Goal: Task Accomplishment & Management: Manage account settings

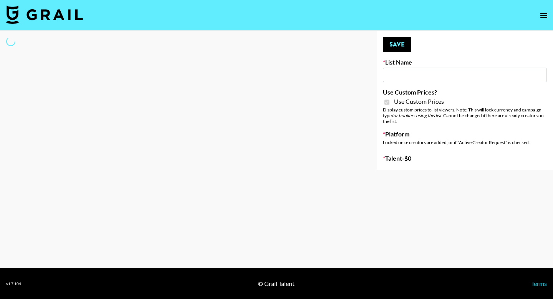
type input "Petlibro (30th Sept)"
checkbox input "true"
select select "Brand"
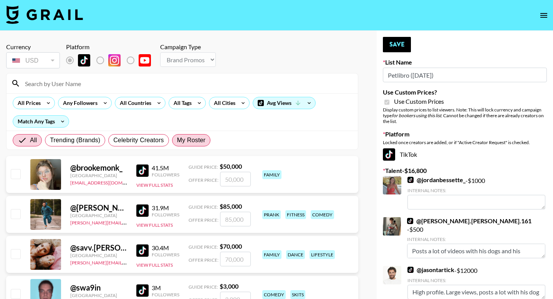
click at [194, 141] on span "My Roster" at bounding box center [191, 140] width 28 height 9
click at [177, 140] on input "My Roster" at bounding box center [177, 140] width 0 height 0
radio input "true"
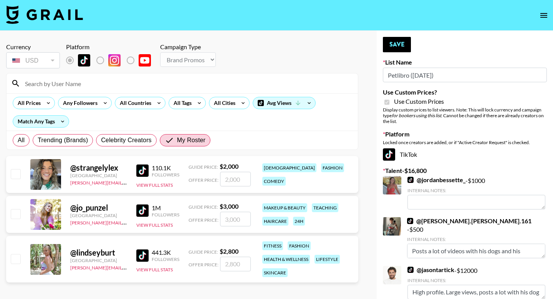
click at [14, 172] on input "checkbox" at bounding box center [15, 173] width 9 height 9
checkbox input "true"
type input "2000"
click at [18, 211] on input "checkbox" at bounding box center [15, 213] width 9 height 9
checkbox input "true"
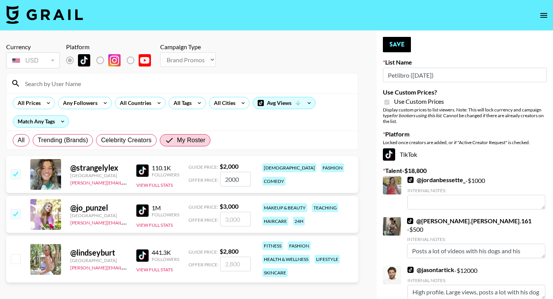
type input "3000"
click at [20, 260] on input "checkbox" at bounding box center [15, 258] width 9 height 9
checkbox input "true"
type input "2800"
drag, startPoint x: 244, startPoint y: 219, endPoint x: 223, endPoint y: 219, distance: 20.7
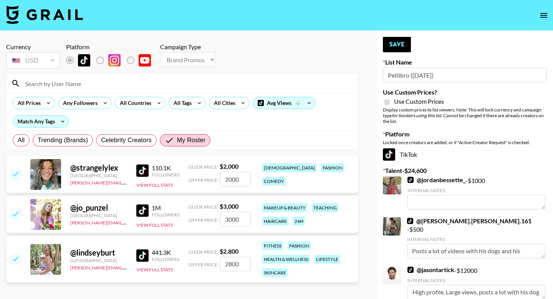
click at [223, 219] on input "3000" at bounding box center [235, 219] width 31 height 15
type input "2000"
click at [247, 239] on div "@ lindseyburt United States julia.bird@grail-talent.com 441.3K Followers View F…" at bounding box center [182, 259] width 352 height 46
drag, startPoint x: 242, startPoint y: 267, endPoint x: 228, endPoint y: 266, distance: 14.2
click at [228, 266] on input "2800" at bounding box center [235, 264] width 31 height 15
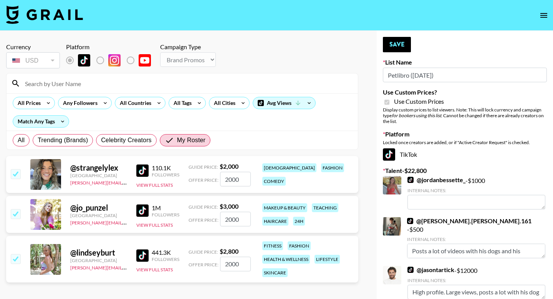
type input "2000"
click at [244, 287] on div "Currency USD USD ​ Platform Campaign Type Choose Type... Song Promos Brand Prom…" at bounding box center [182, 275] width 365 height 488
click at [400, 47] on button "Save" at bounding box center [397, 44] width 28 height 15
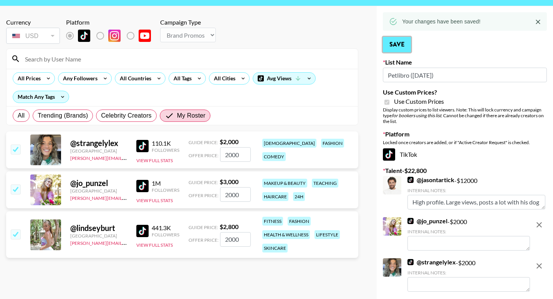
scroll to position [33, 0]
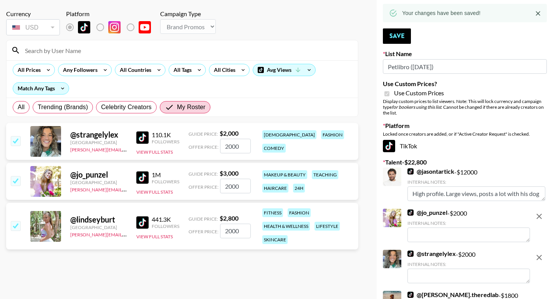
click at [538, 213] on icon "remove" at bounding box center [539, 216] width 9 height 9
checkbox input "false"
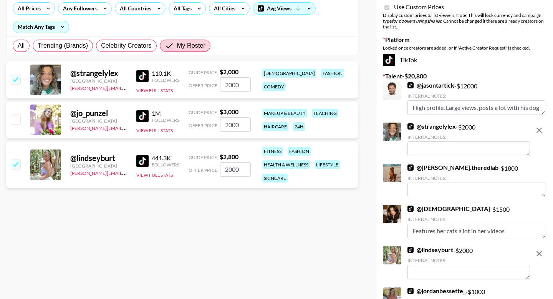
scroll to position [0, 0]
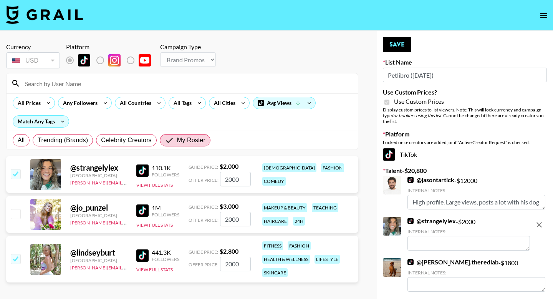
click at [422, 240] on textarea at bounding box center [469, 243] width 123 height 15
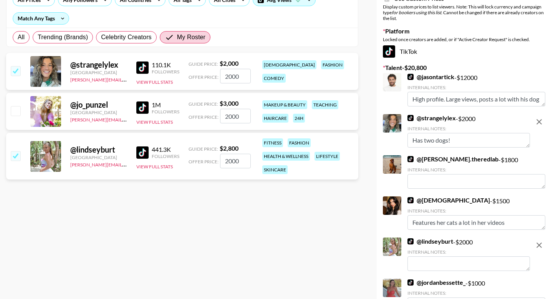
scroll to position [109, 0]
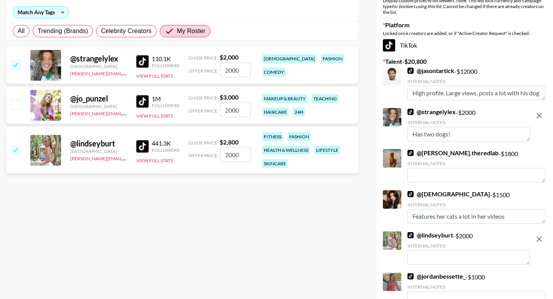
type textarea "Has two dogs!"
click at [449, 255] on textarea at bounding box center [469, 257] width 123 height 15
type textarea "Has a dog wants to make content with it!"
click at [333, 258] on div "Currency USD USD ​ Platform Campaign Type Choose Type... Song Promos Brand Prom…" at bounding box center [182, 145] width 365 height 447
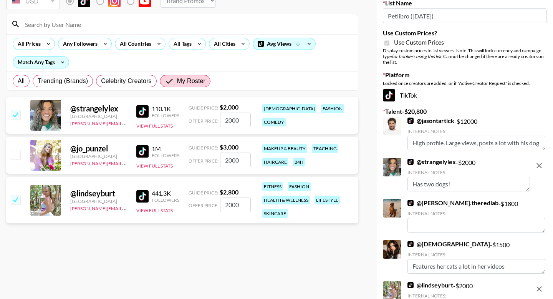
scroll to position [0, 0]
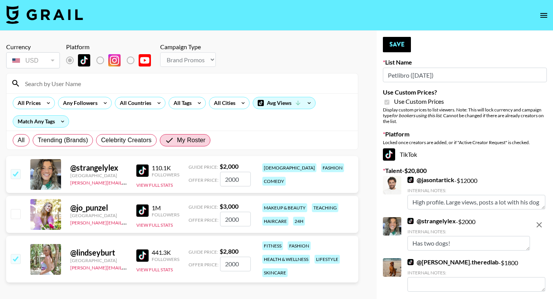
click at [476, 247] on textarea "Has two dogs!" at bounding box center [469, 243] width 123 height 15
click at [502, 240] on textarea "Has two dogs! whats to incooperate them more!" at bounding box center [469, 243] width 123 height 15
type textarea "Has two dogs! whats to incorporate them more!"
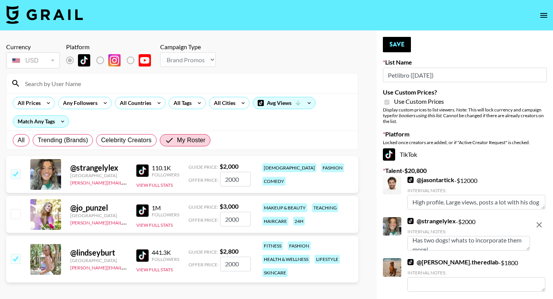
click at [509, 230] on div "Internal Notes:" at bounding box center [469, 232] width 123 height 6
click at [551, 174] on div "Your changes have been saved! Save List Name Petlibro (30th Sept) Use Custom Pr…" at bounding box center [465, 254] width 176 height 447
click at [397, 46] on button "Save" at bounding box center [397, 44] width 28 height 15
type textarea "Has a dog wants to make content with it!"
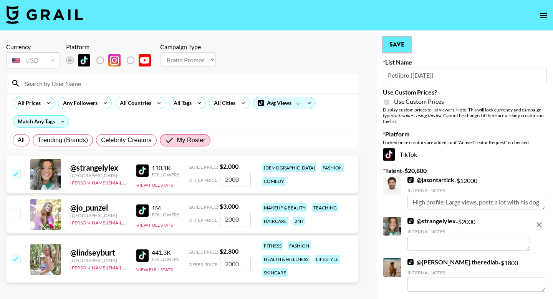
type textarea "Has two dogs! whats to incorporate them more!"
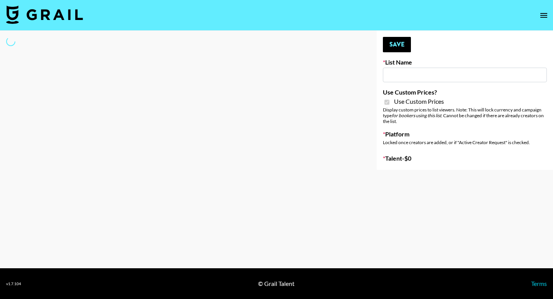
type input "Medical Solutions ([DATE])"
checkbox input "true"
select select "Brand"
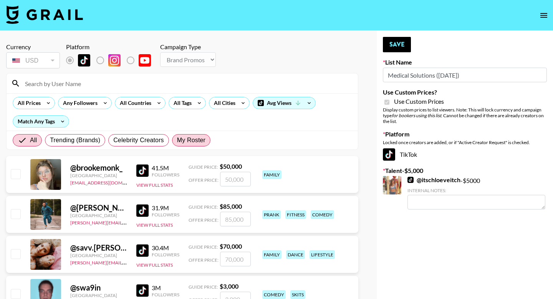
click at [191, 145] on label "My Roster" at bounding box center [191, 140] width 38 height 12
click at [177, 140] on input "My Roster" at bounding box center [177, 140] width 0 height 0
radio input "true"
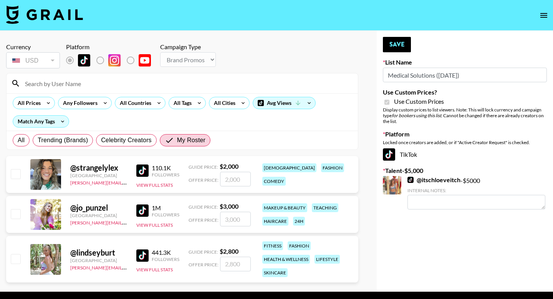
click at [17, 260] on input "checkbox" at bounding box center [15, 258] width 9 height 9
checkbox input "true"
type input "2800"
type textarea "From LA"
checkbox input "false"
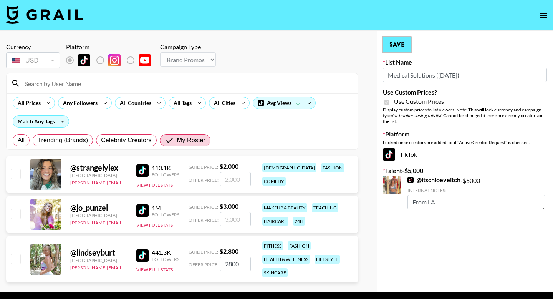
click at [400, 43] on button "Save" at bounding box center [397, 44] width 28 height 15
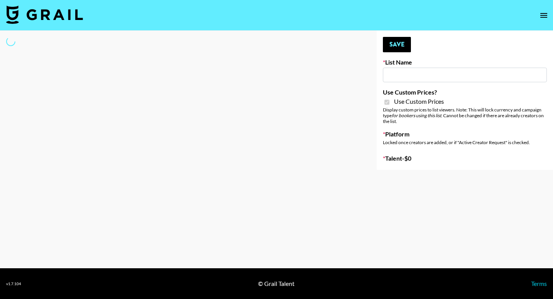
type input "Medical Solutions ([DATE])"
checkbox input "true"
select select "Brand"
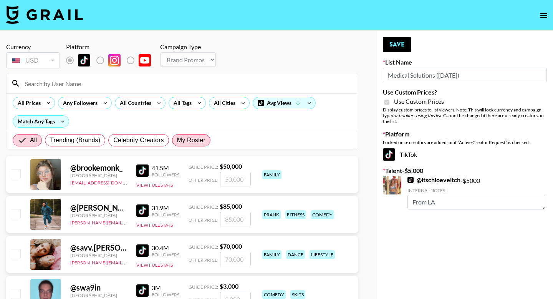
click at [191, 146] on label "My Roster" at bounding box center [191, 140] width 38 height 12
click at [177, 140] on input "My Roster" at bounding box center [177, 140] width 0 height 0
radio input "true"
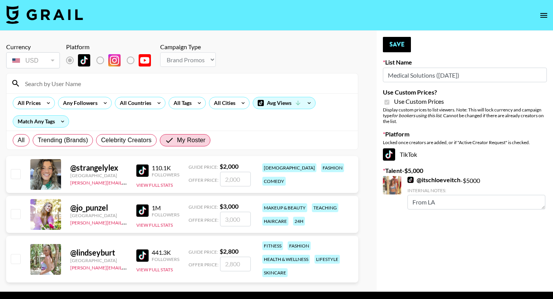
click at [17, 259] on input "checkbox" at bounding box center [15, 258] width 9 height 9
checkbox input "true"
type input "2800"
click at [429, 244] on textarea at bounding box center [469, 243] width 123 height 15
type textarea "Fitness girl!"
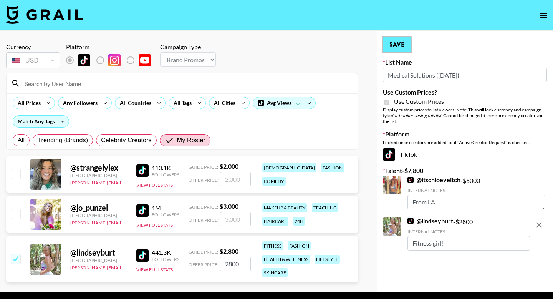
click at [405, 44] on button "Save" at bounding box center [397, 44] width 28 height 15
